Goal: Information Seeking & Learning: Learn about a topic

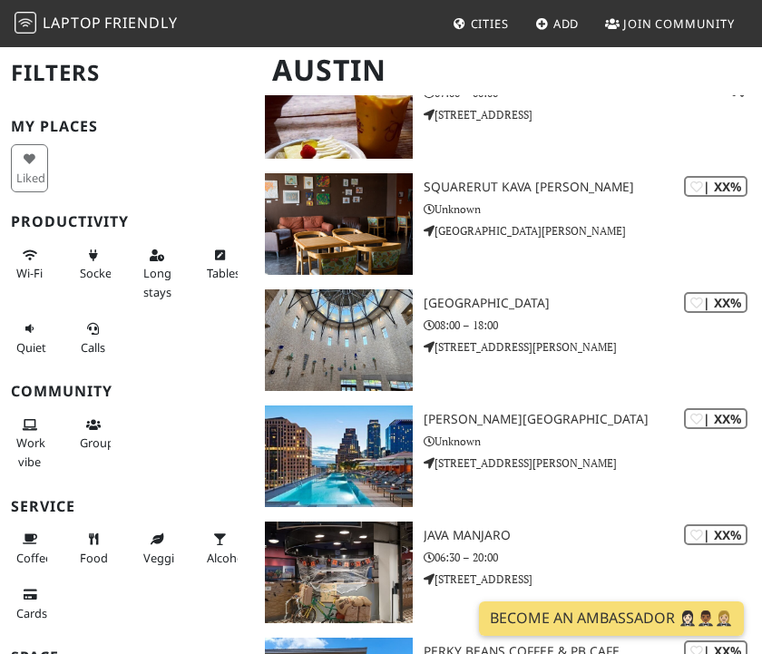
scroll to position [1593, 0]
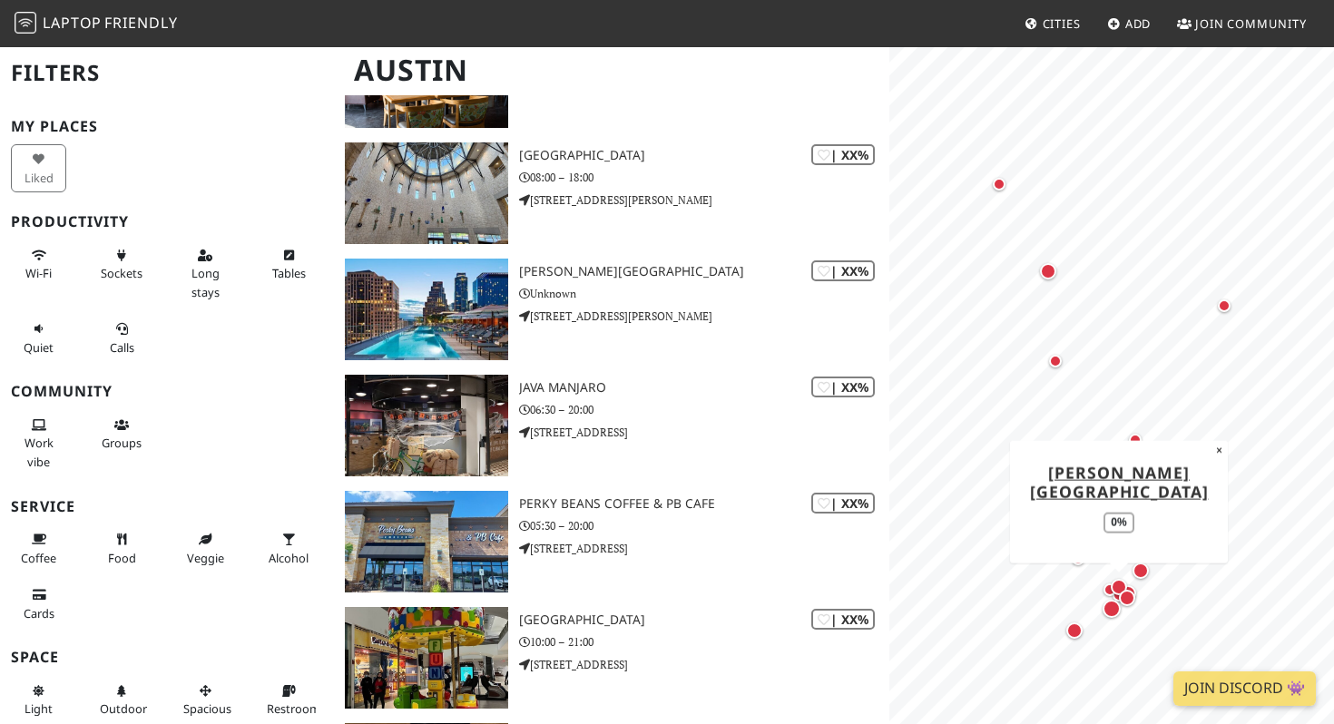
scroll to position [1783, 0]
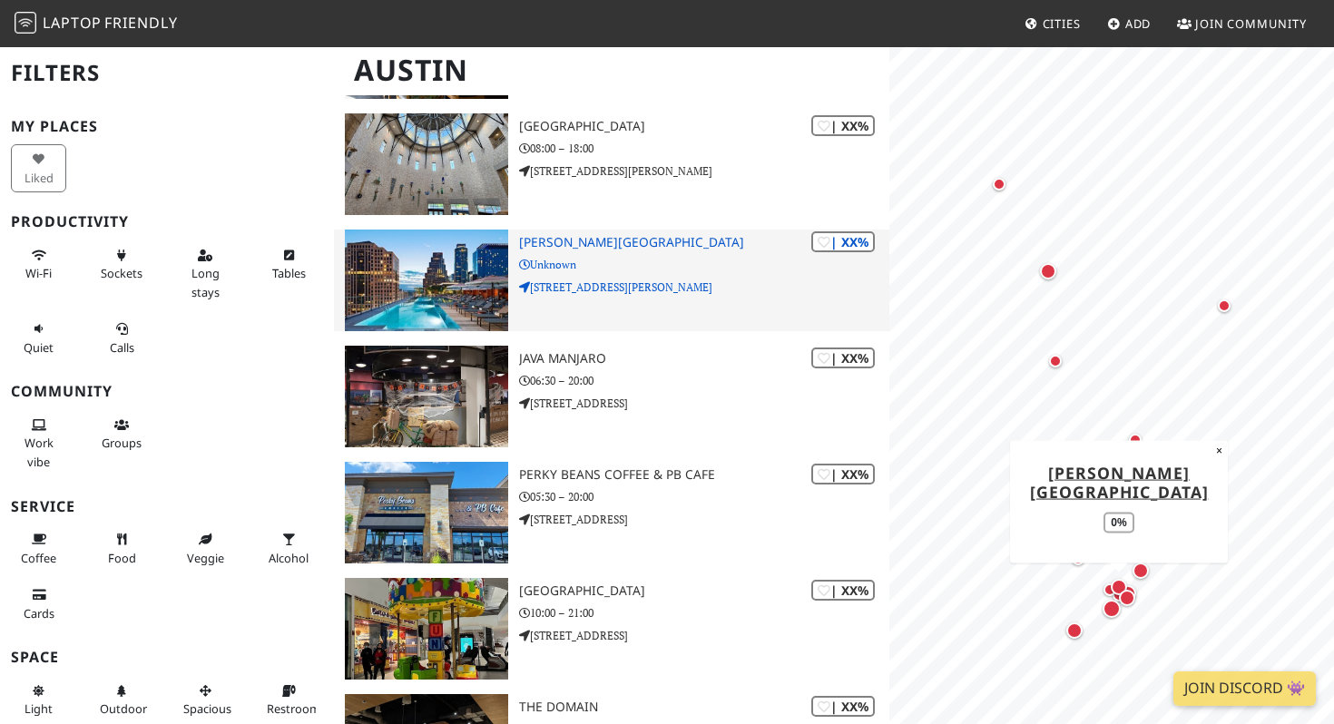
click at [646, 239] on h3 "Austin Marriott Downtown" at bounding box center [704, 242] width 370 height 15
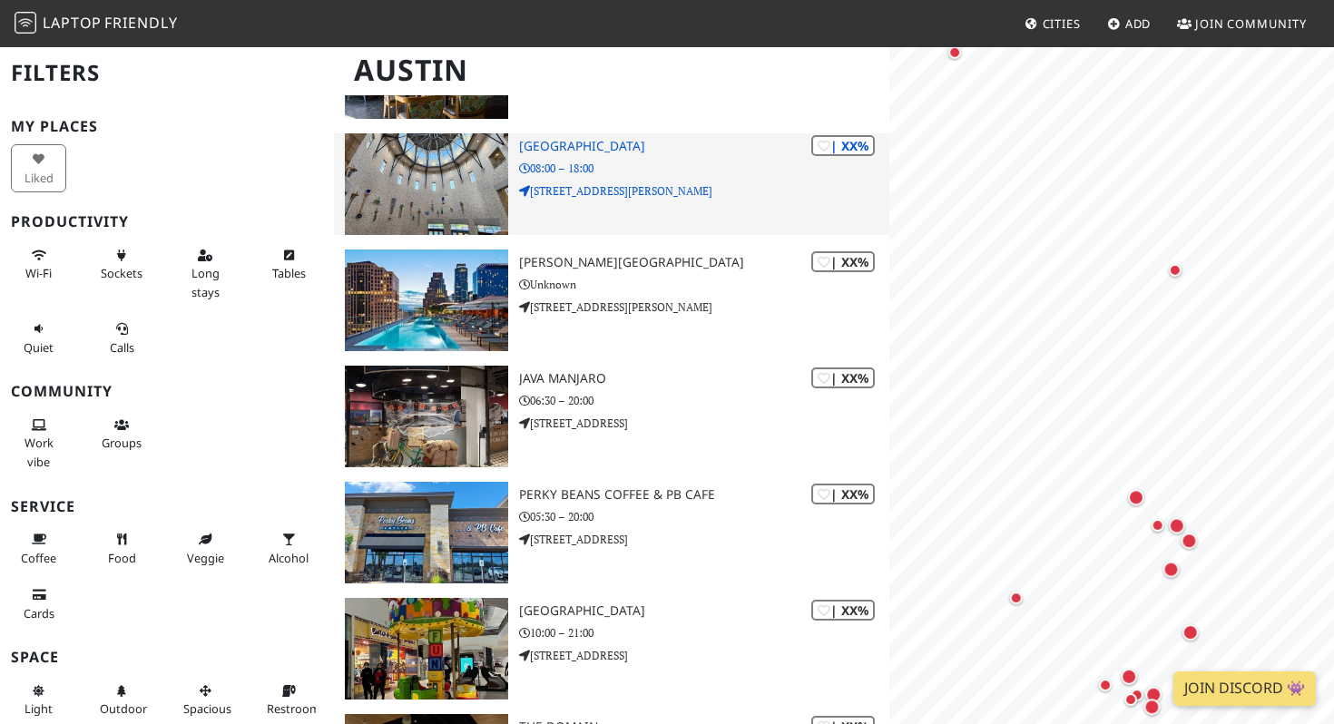
scroll to position [1783, 0]
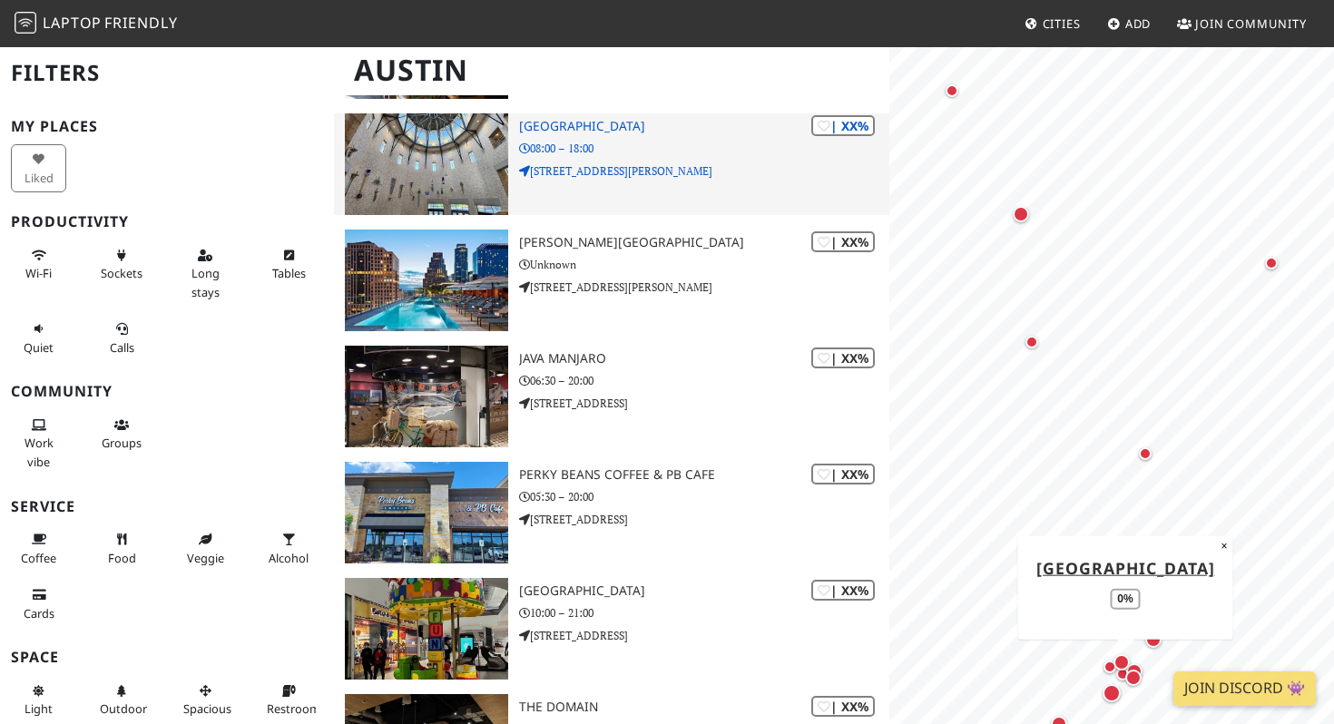
click at [633, 129] on h3 "[GEOGRAPHIC_DATA]" at bounding box center [704, 126] width 370 height 15
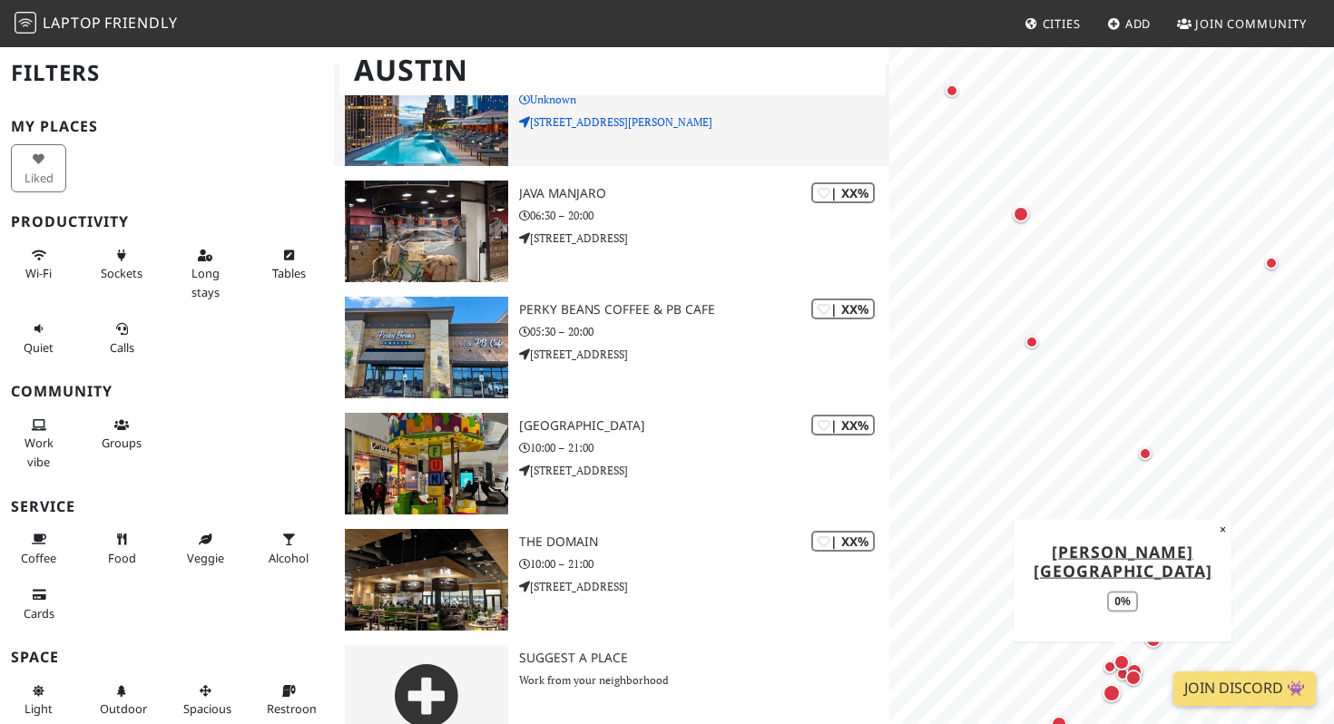
scroll to position [1985, 0]
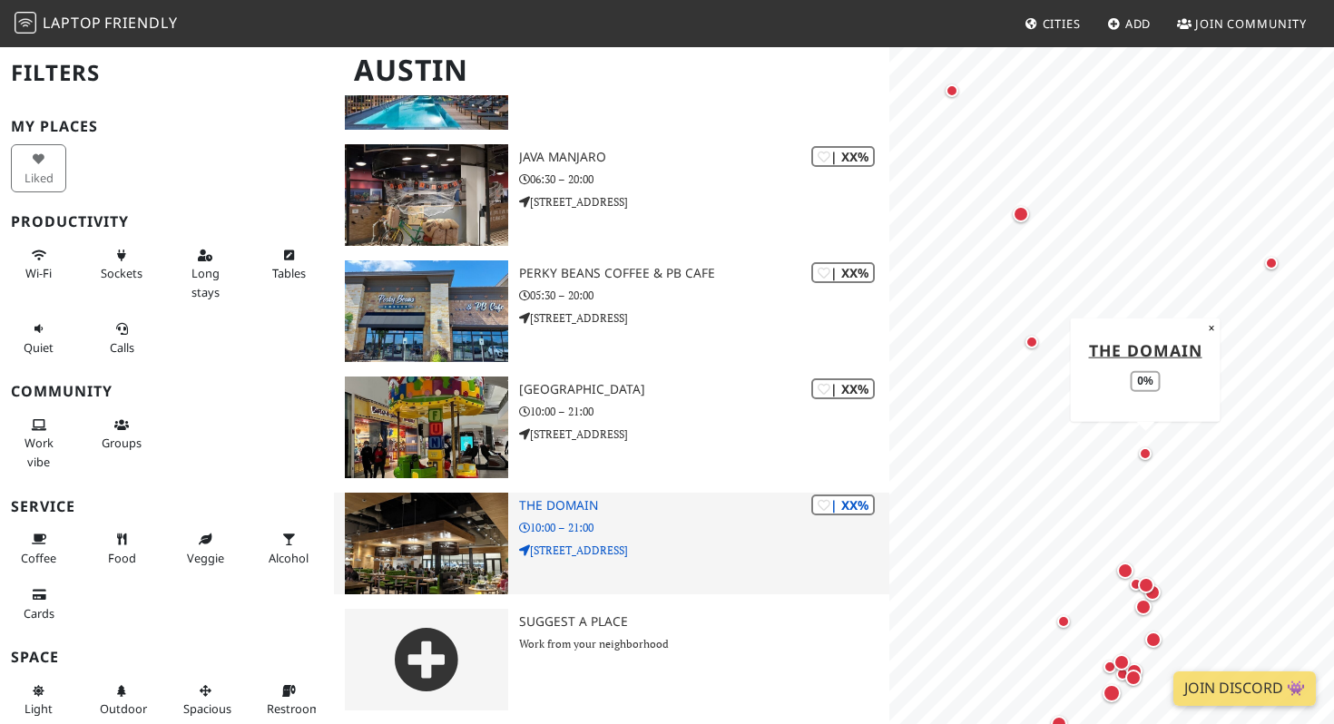
click at [543, 507] on h3 "The Domain" at bounding box center [704, 505] width 370 height 15
